Goal: Task Accomplishment & Management: Manage account settings

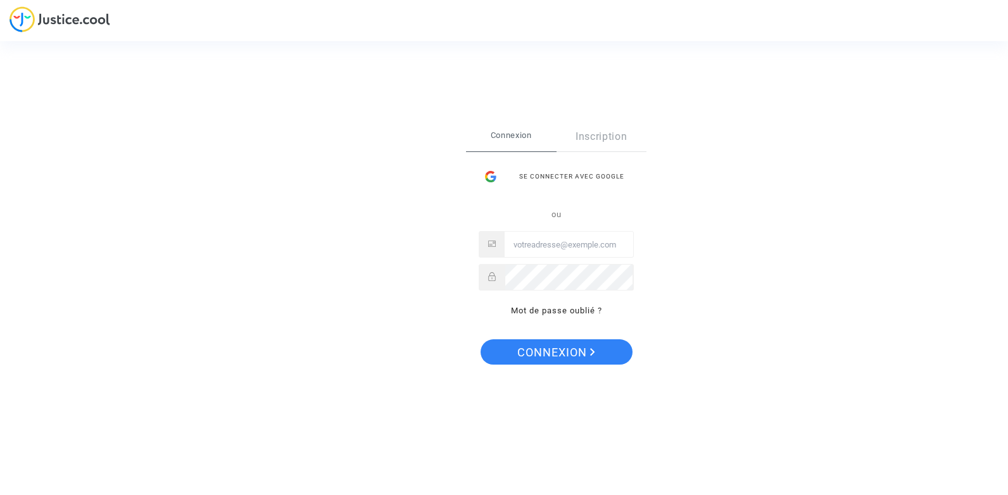
type input "[EMAIL_ADDRESS][DOMAIN_NAME]"
click at [589, 359] on span "Connexion" at bounding box center [556, 352] width 78 height 27
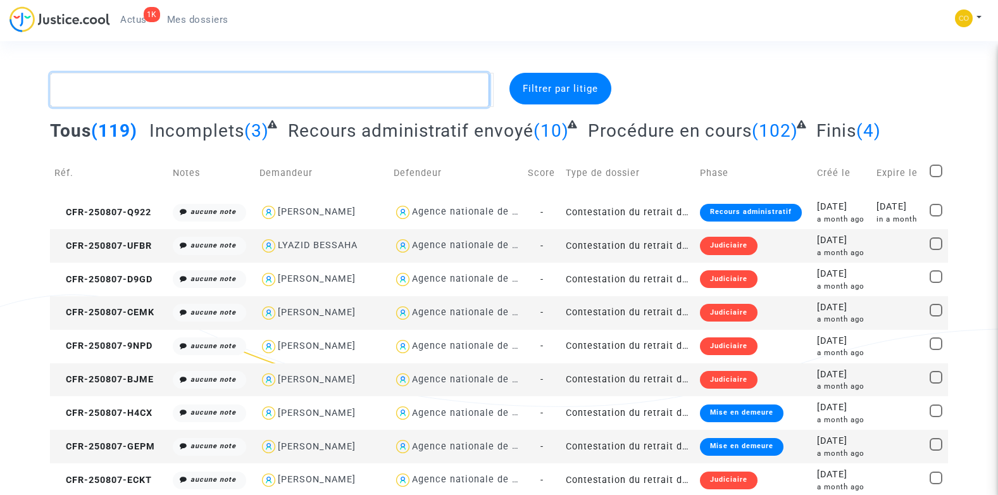
click at [170, 97] on textarea at bounding box center [270, 90] width 440 height 34
paste textarea "ALAIN VILARET"
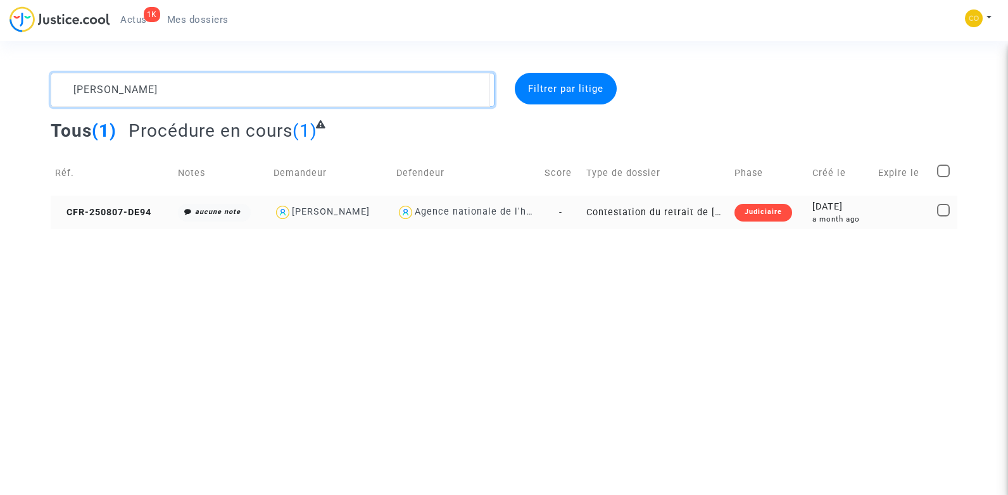
type textarea "ALAIN VILARET"
click at [89, 204] on td "CFR-250807-DE94" at bounding box center [112, 213] width 123 height 34
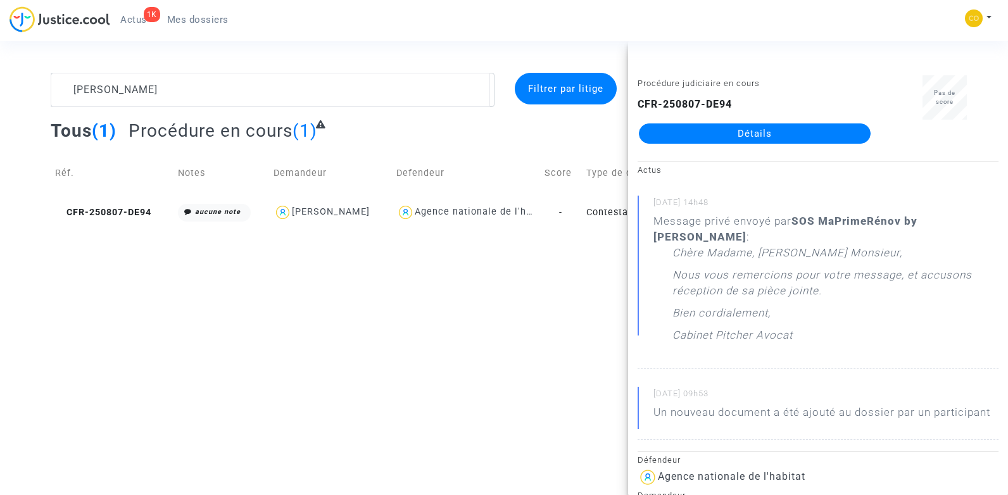
click at [780, 125] on link "Détails" at bounding box center [755, 133] width 232 height 20
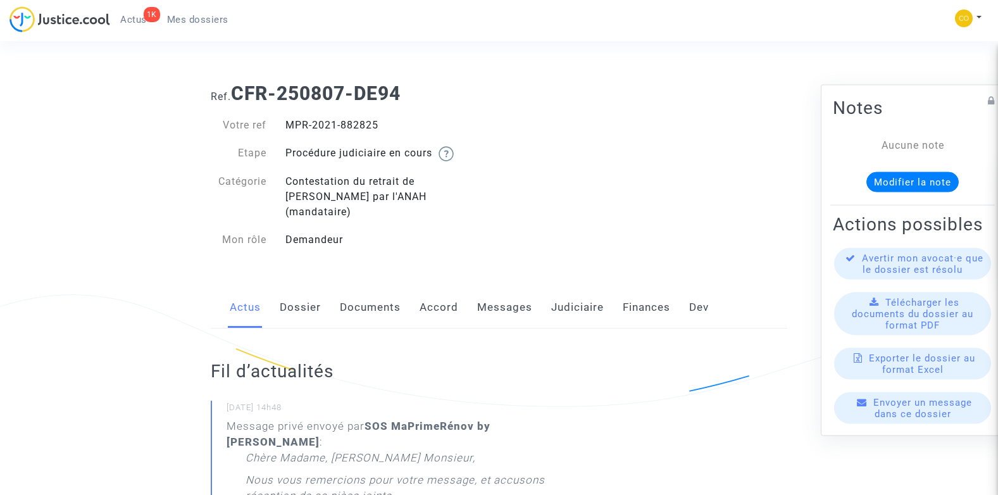
click at [379, 289] on link "Documents" at bounding box center [370, 308] width 61 height 42
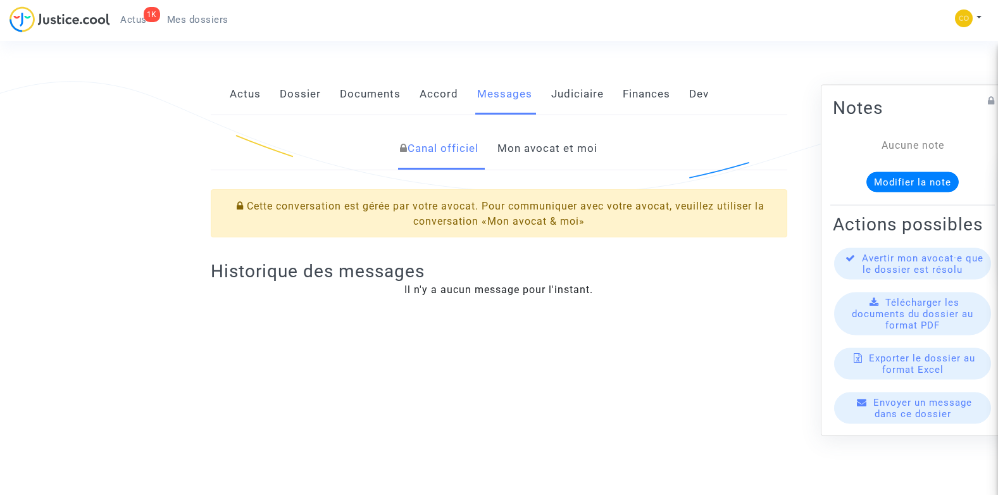
scroll to position [60, 0]
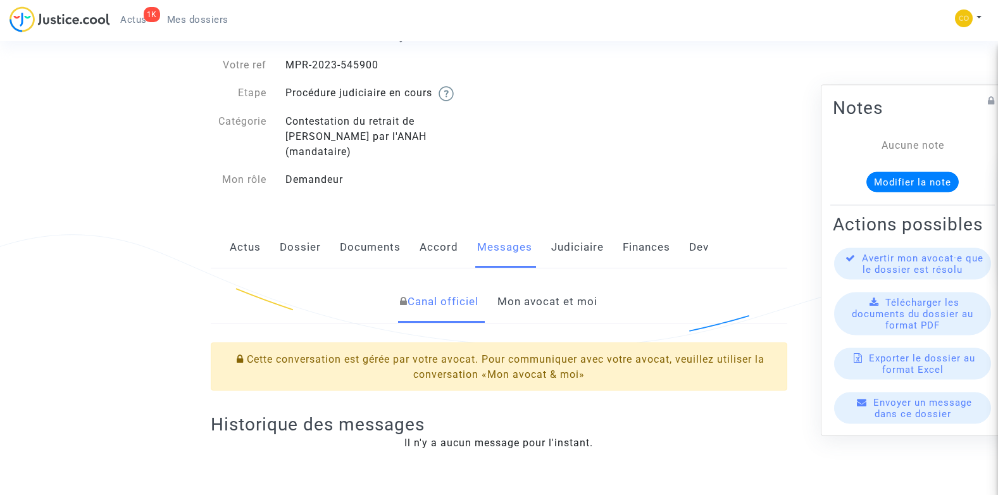
click at [558, 283] on link "Mon avocat et moi" at bounding box center [547, 302] width 100 height 42
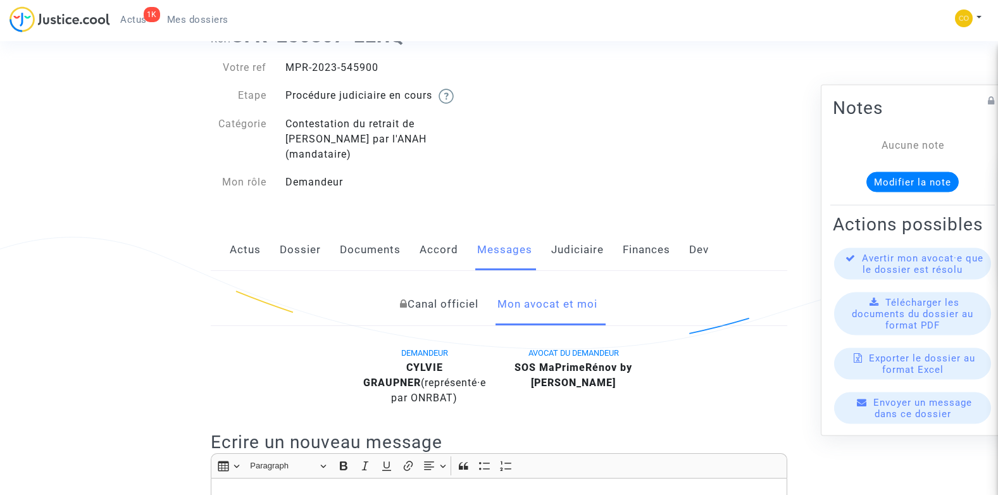
scroll to position [0, 0]
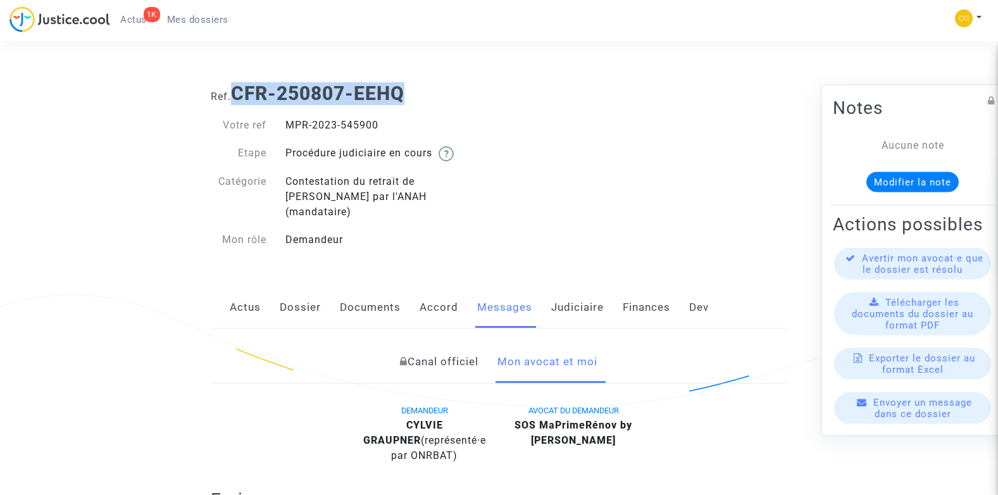
drag, startPoint x: 411, startPoint y: 95, endPoint x: 232, endPoint y: 89, distance: 179.2
click at [232, 89] on h1 "Ref. CFR-250807-EEHQ" at bounding box center [499, 93] width 577 height 23
click at [510, 82] on h1 "Ref. CFR-250807-EEHQ" at bounding box center [499, 93] width 577 height 23
drag, startPoint x: 399, startPoint y: 96, endPoint x: 237, endPoint y: 97, distance: 162.0
click at [237, 97] on h1 "Ref. CFR-250807-EEHQ" at bounding box center [499, 93] width 577 height 23
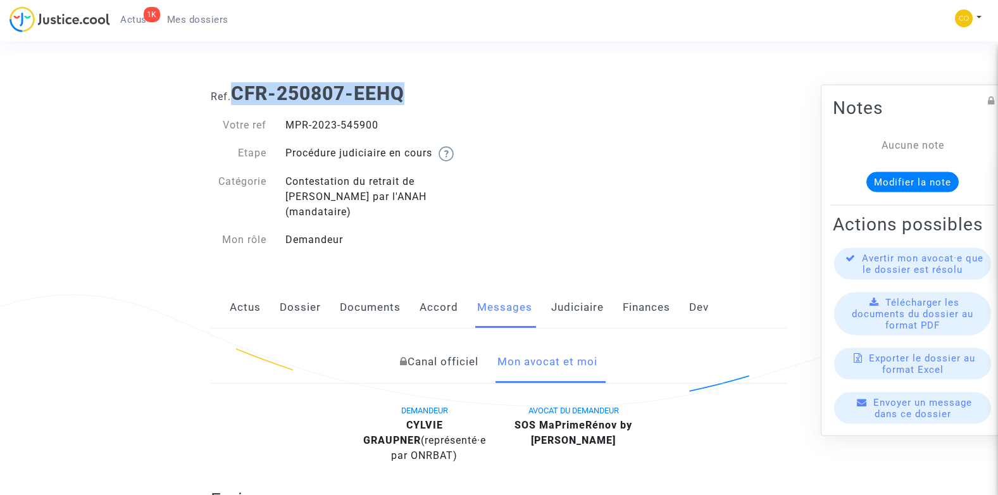
copy b "CFR-250807-EEHQ"
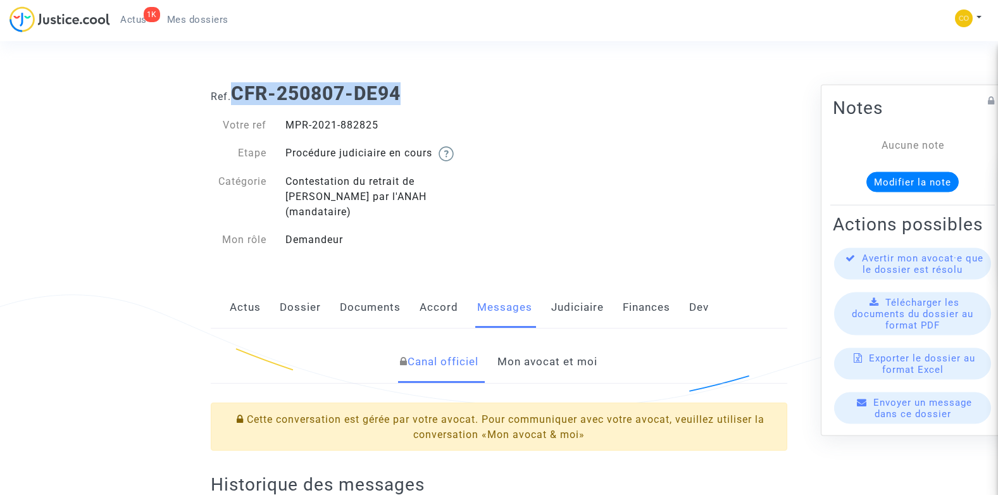
drag, startPoint x: 412, startPoint y: 101, endPoint x: 240, endPoint y: 102, distance: 172.1
click at [240, 102] on h1 "Ref. CFR-250807-DE94" at bounding box center [499, 93] width 577 height 23
copy b "CFR-250807-DE94"
